Goal: Information Seeking & Learning: Learn about a topic

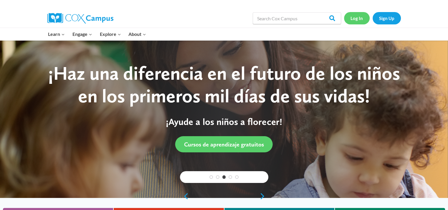
click at [360, 23] on link "Log In" at bounding box center [357, 18] width 26 height 12
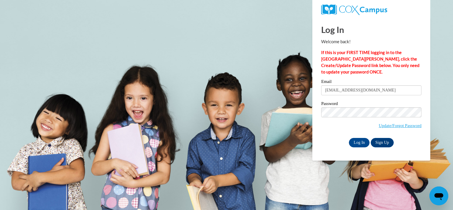
type input "bestora@kmsd.edu"
click at [349, 138] on input "Log In" at bounding box center [359, 142] width 21 height 9
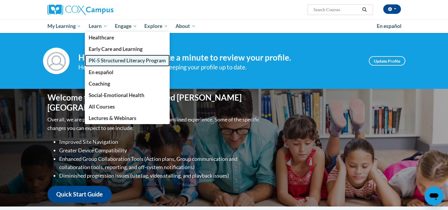
click at [101, 62] on span "PK-5 Structured Literacy Program" at bounding box center [127, 60] width 77 height 6
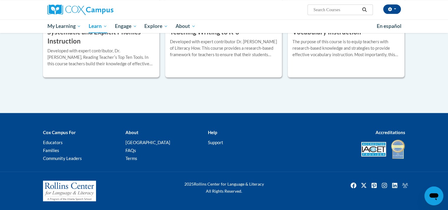
scroll to position [583, 0]
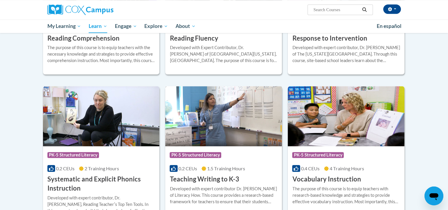
click at [214, 122] on img at bounding box center [223, 116] width 117 height 60
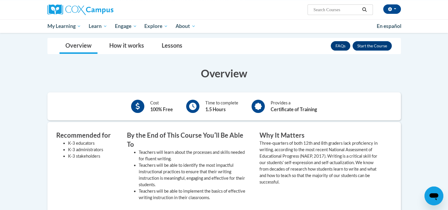
scroll to position [29, 0]
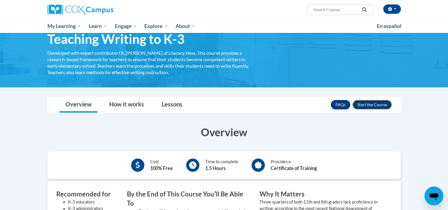
click at [361, 107] on button "Enroll" at bounding box center [372, 104] width 39 height 9
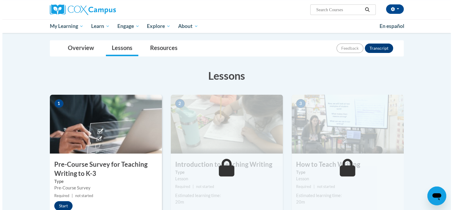
scroll to position [88, 0]
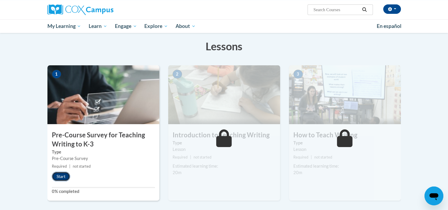
click at [60, 178] on button "Start" at bounding box center [61, 176] width 18 height 9
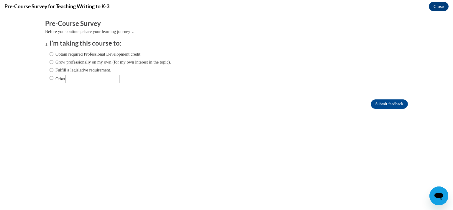
scroll to position [0, 0]
click at [49, 70] on input "Fulfill a legislative requirement." at bounding box center [51, 70] width 4 height 6
radio input "true"
click at [370, 105] on input "Submit feedback" at bounding box center [388, 104] width 37 height 9
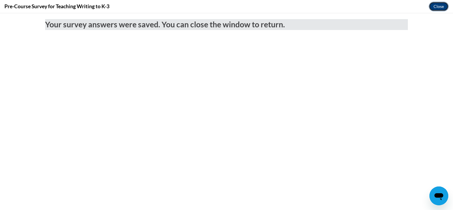
click at [437, 6] on button "Close" at bounding box center [438, 6] width 20 height 9
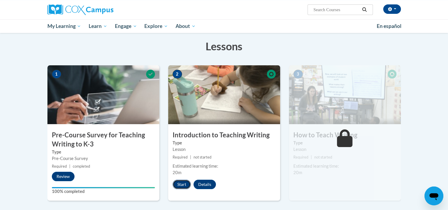
click at [182, 185] on button "Start" at bounding box center [182, 184] width 18 height 9
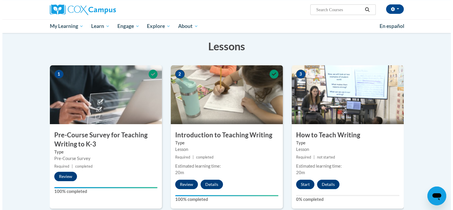
scroll to position [147, 0]
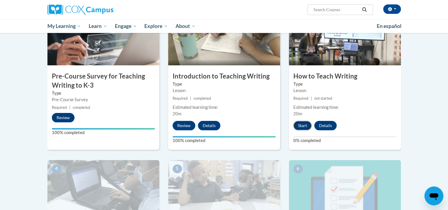
click at [298, 123] on button "Start" at bounding box center [302, 125] width 18 height 9
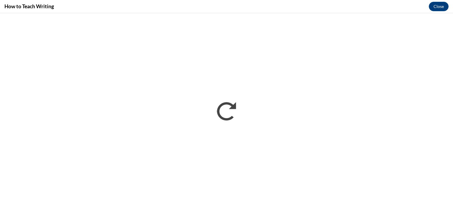
scroll to position [0, 0]
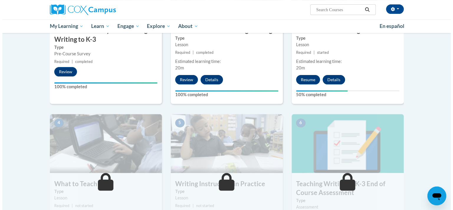
scroll to position [147, 0]
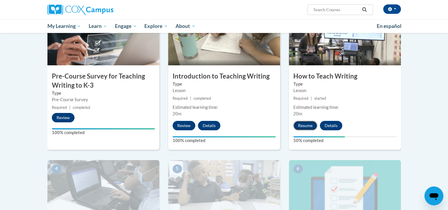
click at [304, 123] on button "Resume" at bounding box center [305, 125] width 24 height 9
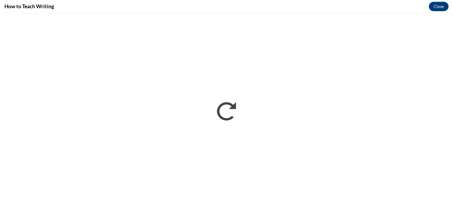
scroll to position [0, 0]
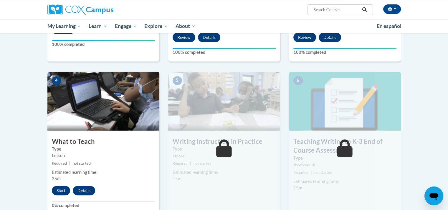
scroll to position [295, 0]
